Goal: Task Accomplishment & Management: Use online tool/utility

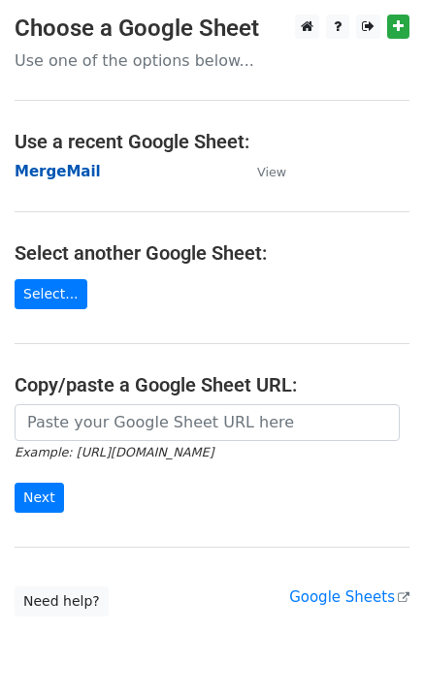
click at [76, 176] on strong "MergeMail" at bounding box center [58, 171] width 86 height 17
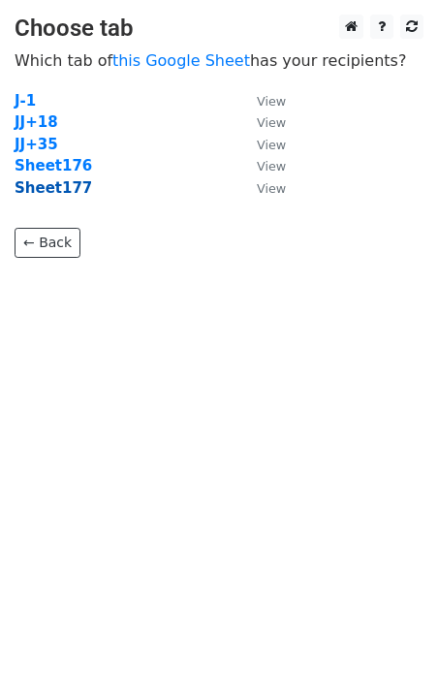
click at [61, 194] on strong "Sheet177" at bounding box center [54, 187] width 78 height 17
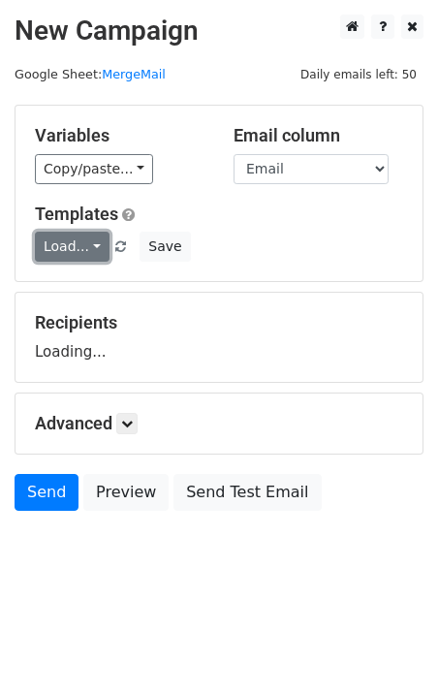
click at [76, 255] on link "Load..." at bounding box center [72, 247] width 75 height 30
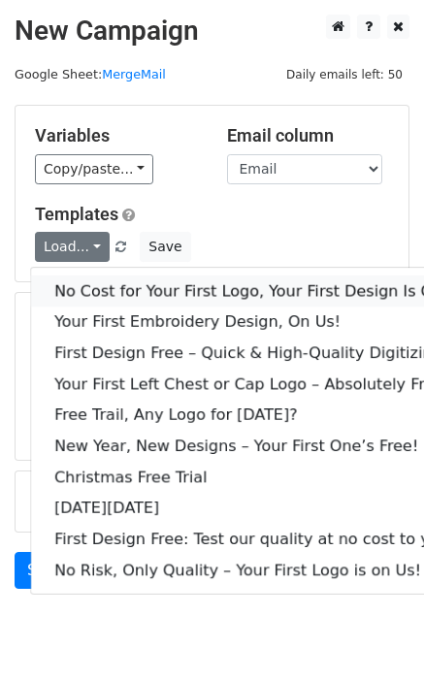
click at [100, 293] on link "No Cost for Your First Logo, Your First Design Is On Us!" at bounding box center [263, 290] width 465 height 31
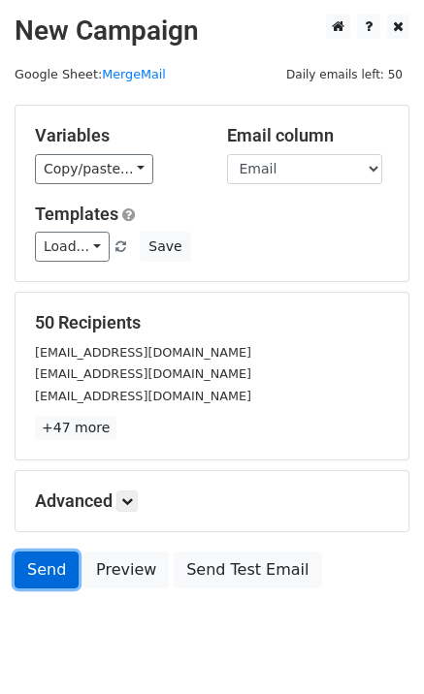
click at [36, 574] on link "Send" at bounding box center [47, 570] width 64 height 37
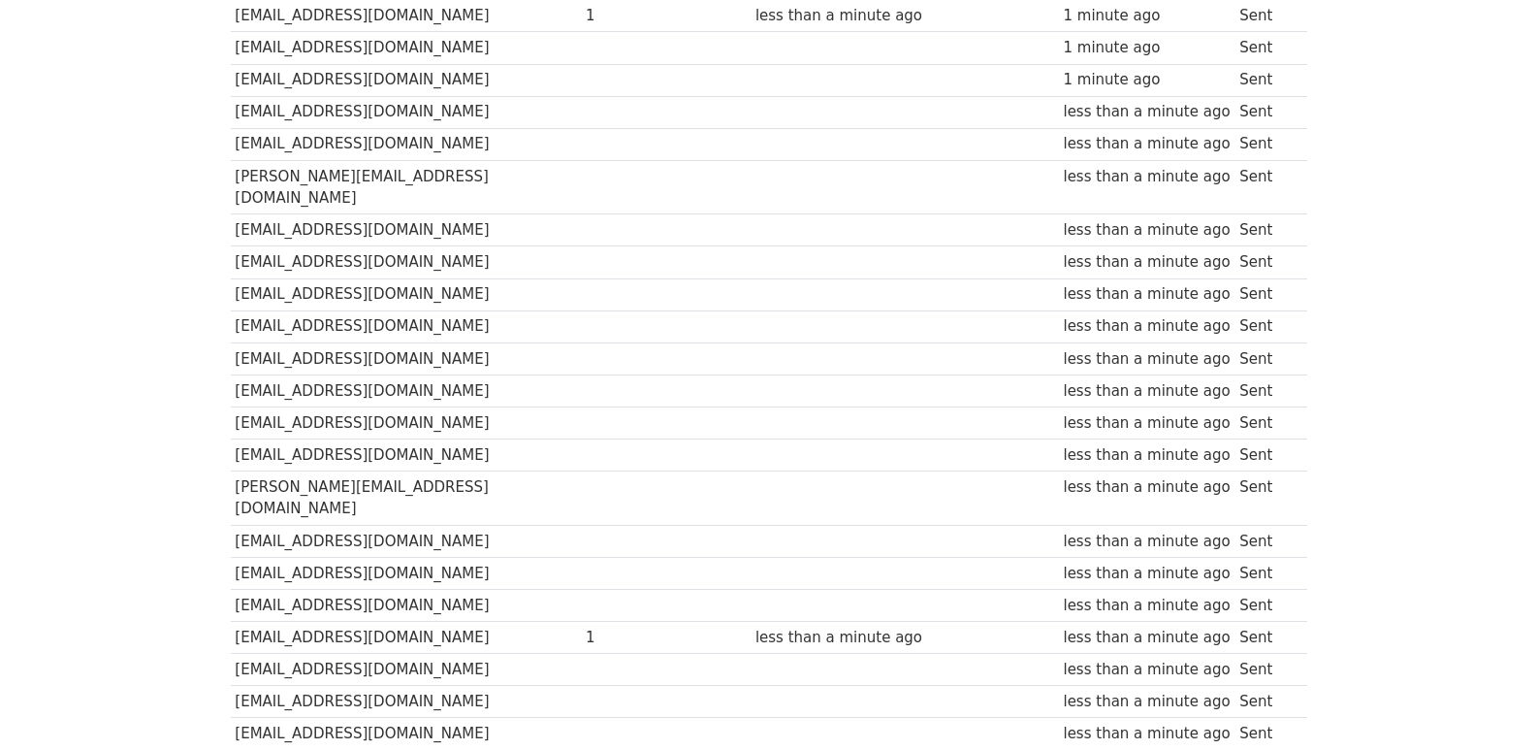
scroll to position [1350, 0]
